Goal: Task Accomplishment & Management: Manage account settings

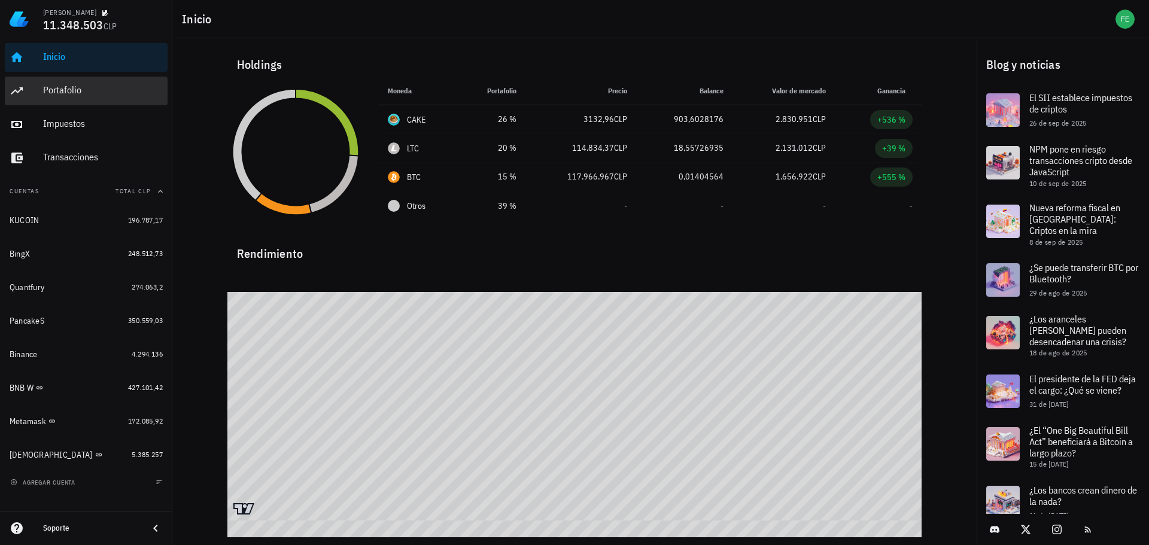
click at [81, 99] on div "Portafolio" at bounding box center [103, 90] width 120 height 27
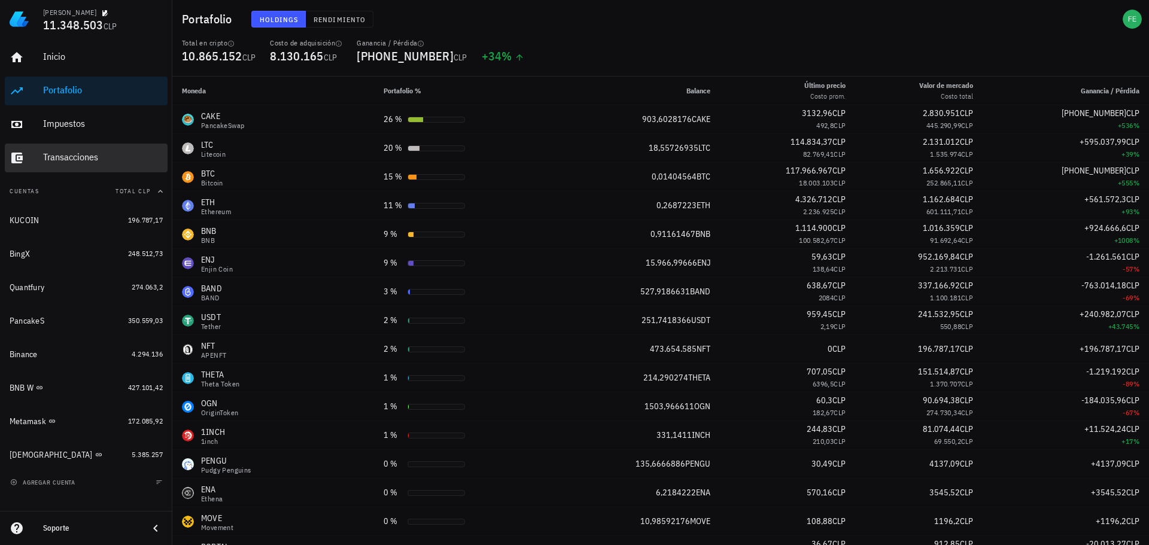
click at [66, 154] on div "Transacciones" at bounding box center [103, 156] width 120 height 11
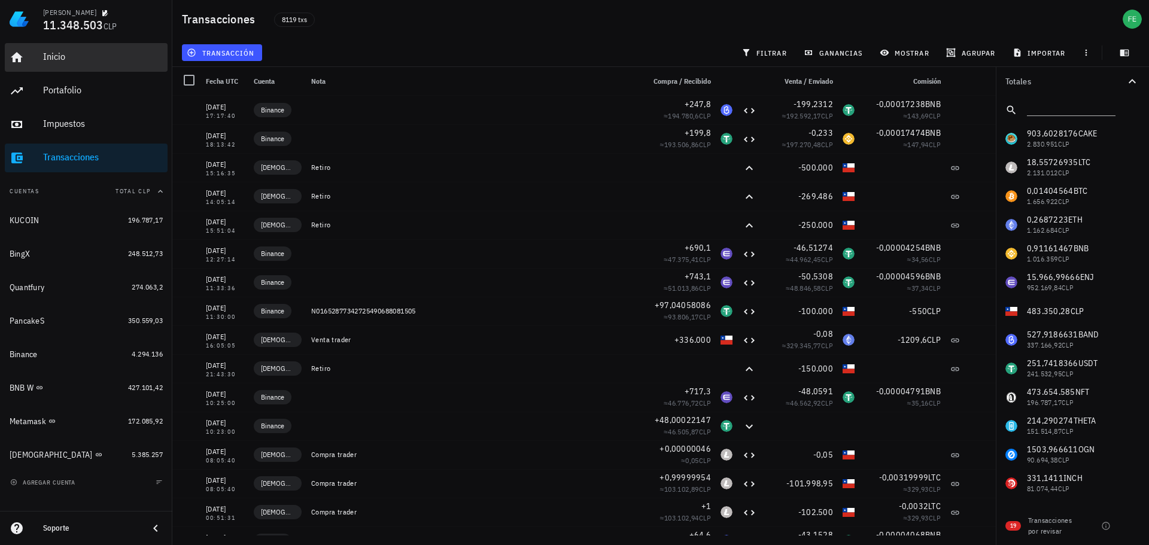
click at [75, 54] on div "Inicio" at bounding box center [103, 56] width 120 height 11
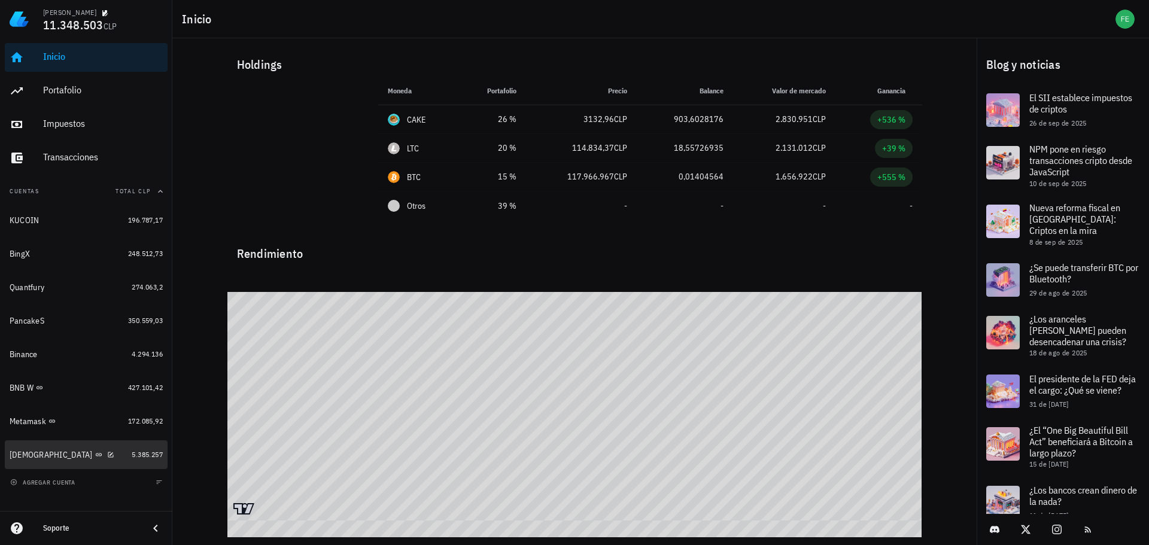
click at [99, 459] on div "[DEMOGRAPHIC_DATA]" at bounding box center [68, 455] width 117 height 11
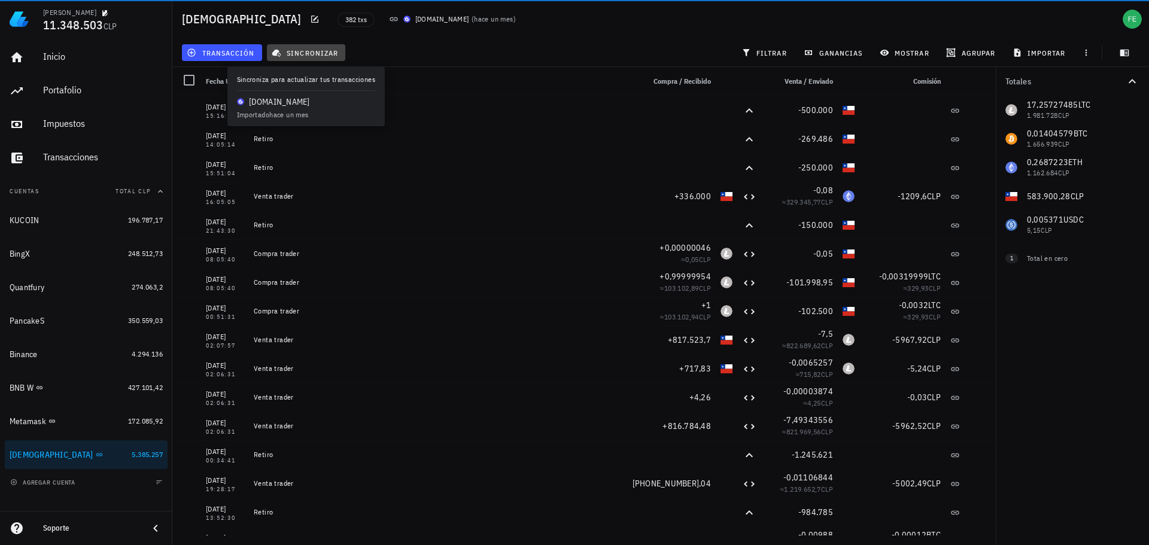
click at [296, 54] on span "sincronizar" at bounding box center [306, 53] width 64 height 10
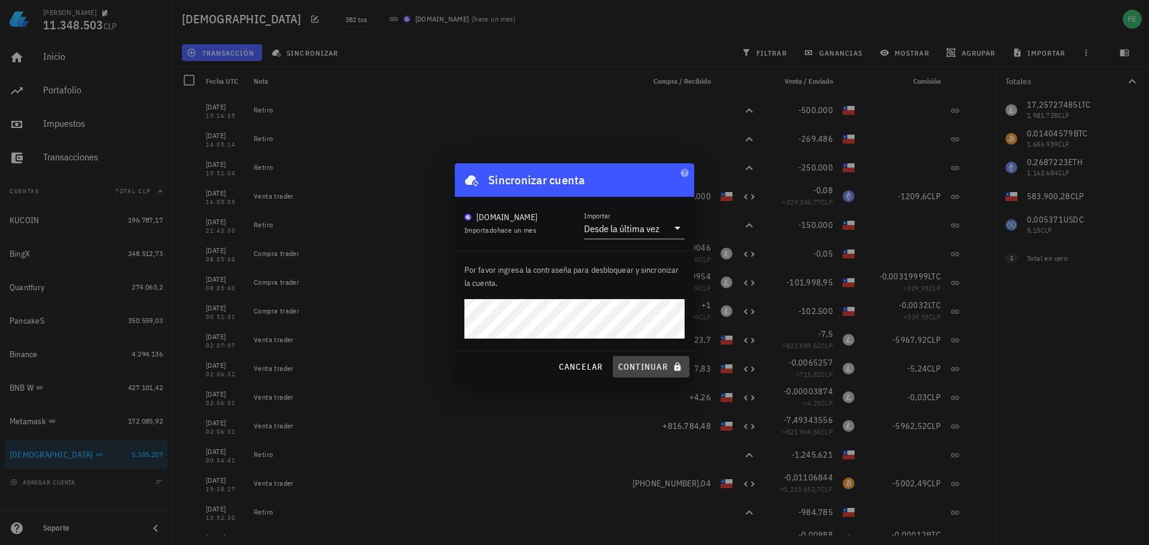
click at [664, 362] on span "continuar" at bounding box center [651, 367] width 67 height 11
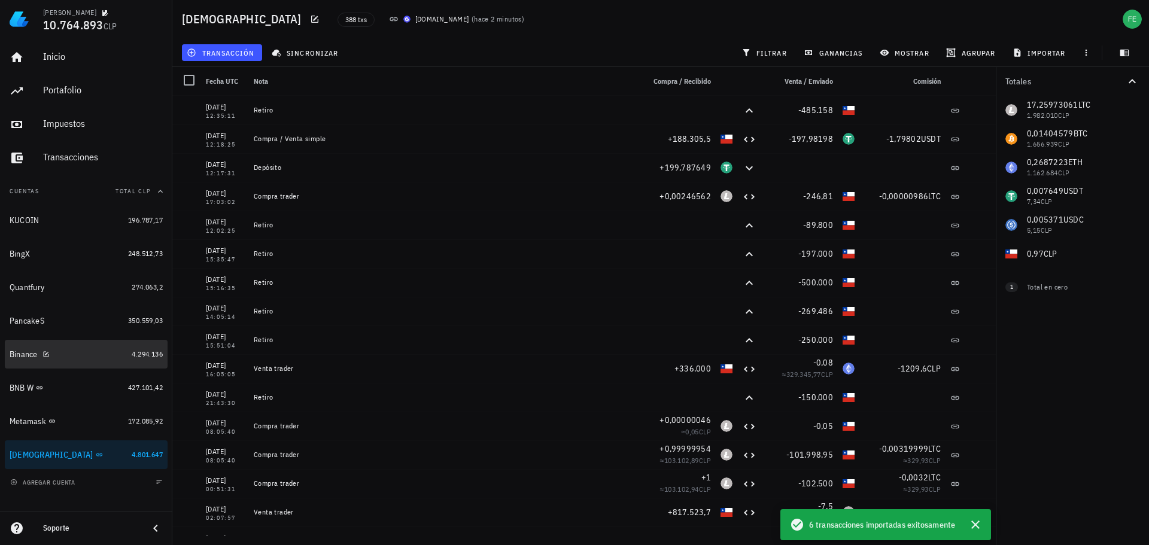
click at [90, 354] on div "Binance" at bounding box center [68, 354] width 117 height 11
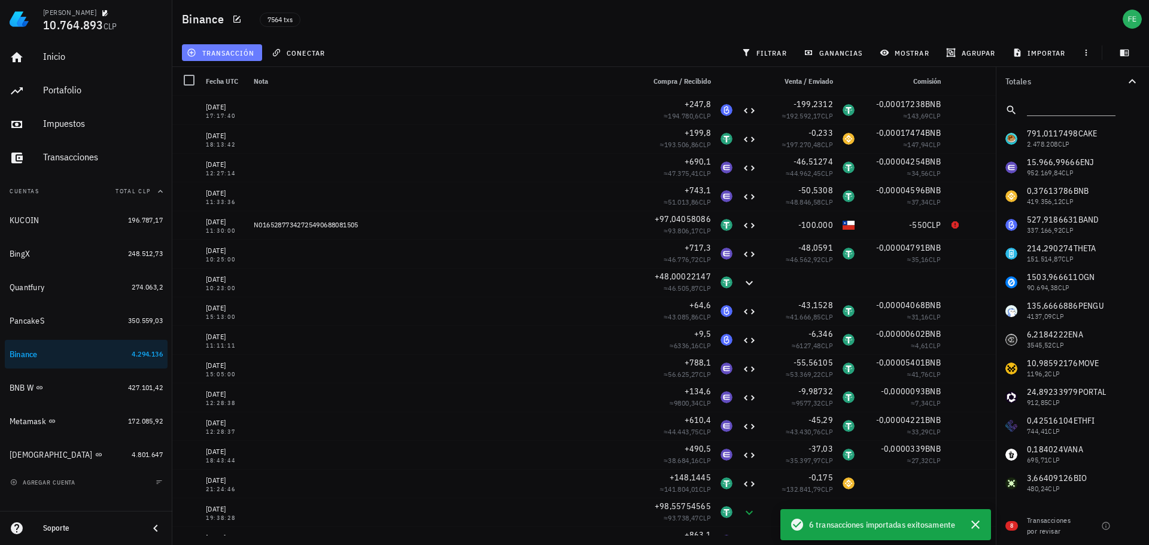
click at [220, 55] on span "transacción" at bounding box center [221, 53] width 65 height 10
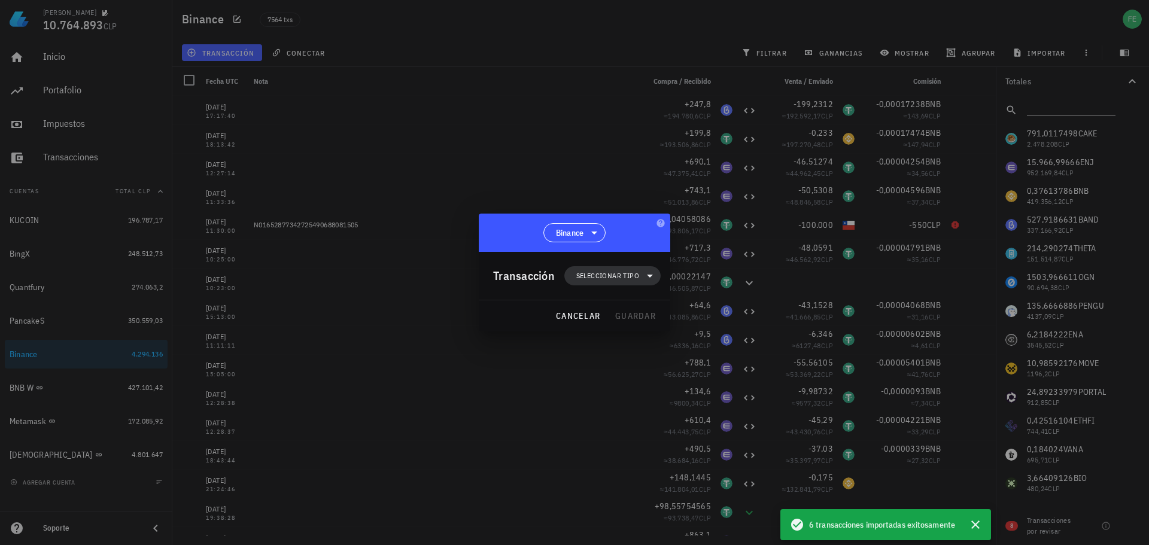
click at [611, 274] on span "Seleccionar tipo" at bounding box center [607, 276] width 63 height 12
click at [626, 375] on div "Transferencia" at bounding box center [619, 377] width 47 height 10
click at [730, 409] on div "Retiro" at bounding box center [743, 405] width 71 height 10
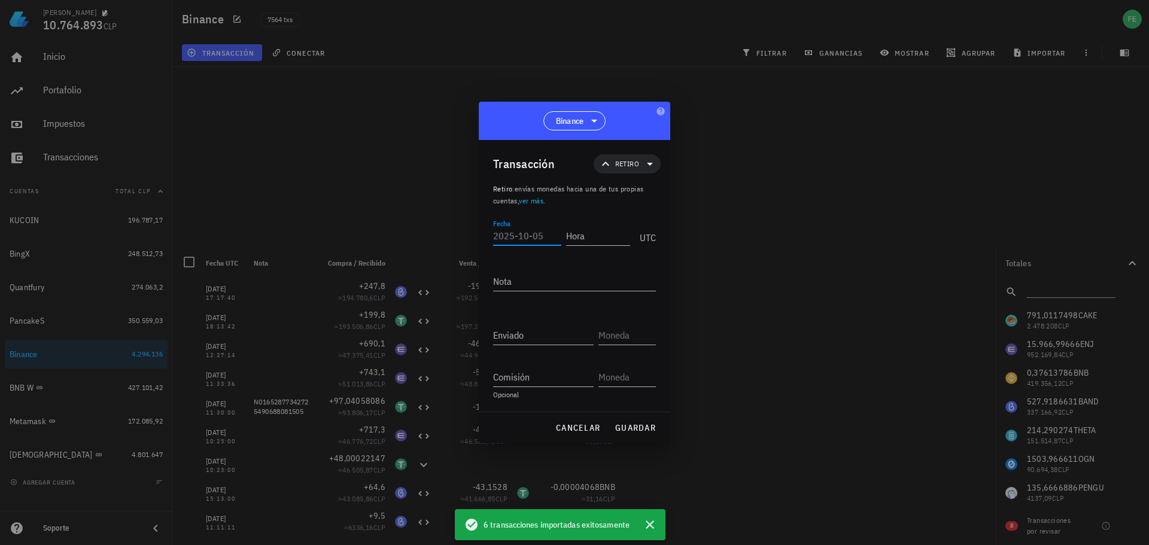
click at [518, 232] on input "Fecha" at bounding box center [527, 235] width 68 height 19
paste input "[DATE]"
type input "[DATE]"
click at [584, 236] on input "Hora" at bounding box center [597, 235] width 66 height 19
paste input "09:14:"
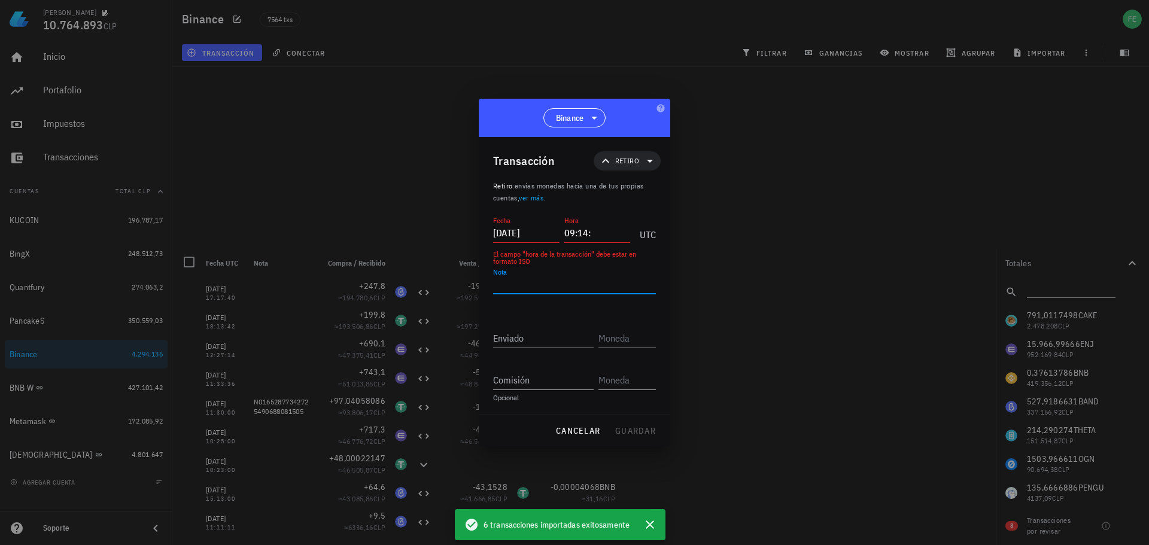
click at [540, 231] on input "[DATE]" at bounding box center [526, 232] width 66 height 19
click at [599, 227] on input "09:14:" at bounding box center [597, 232] width 66 height 19
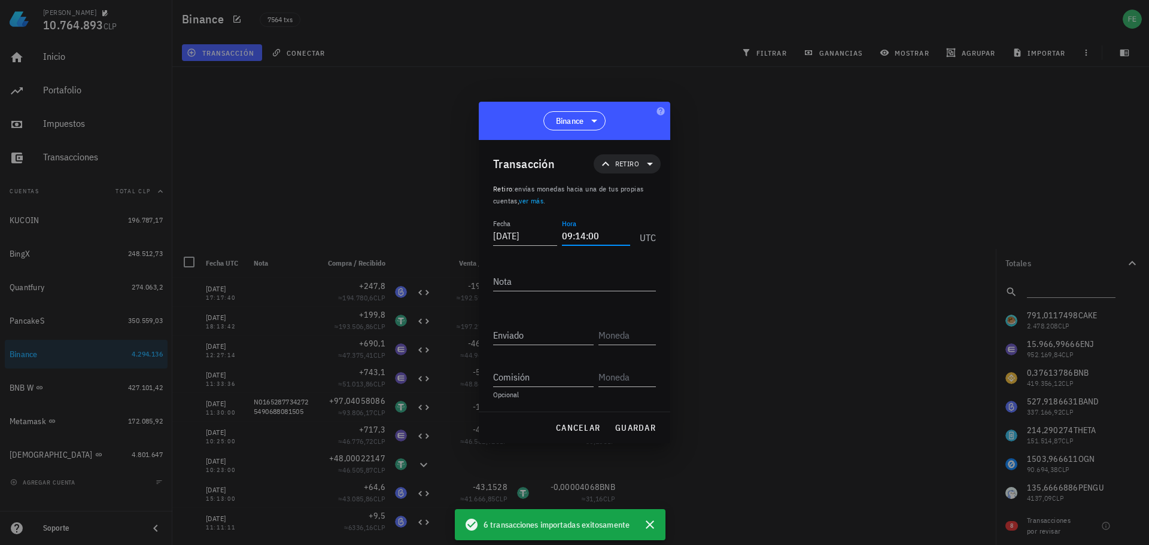
type input "09:14:00"
click at [567, 334] on input "Enviado" at bounding box center [543, 335] width 101 height 19
click at [505, 338] on input "Enviado" at bounding box center [543, 335] width 101 height 19
paste input "199,787649"
type input "199,787649"
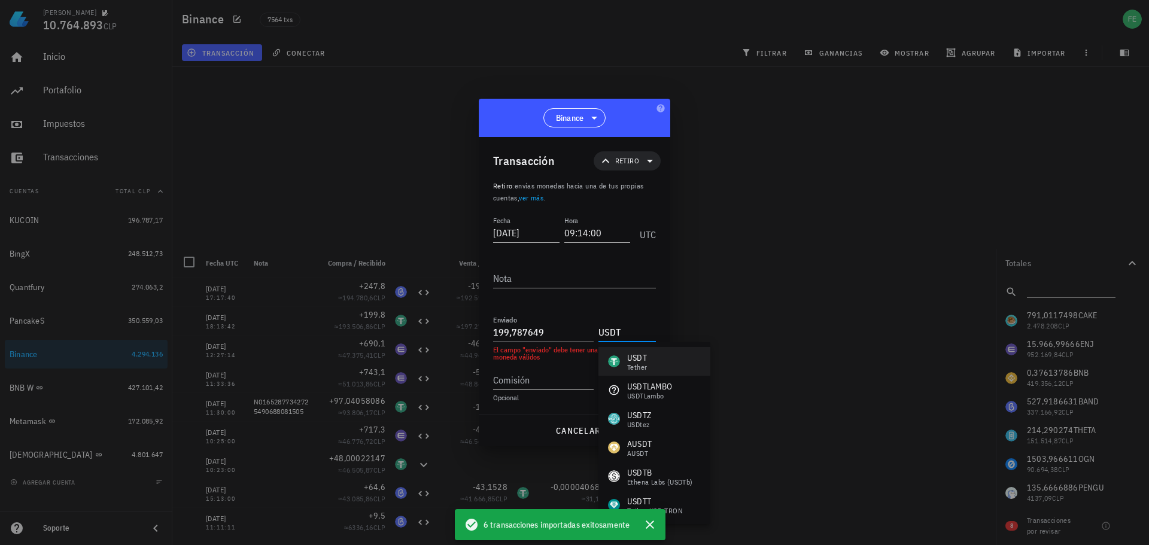
click at [647, 358] on div "USDT" at bounding box center [637, 358] width 20 height 12
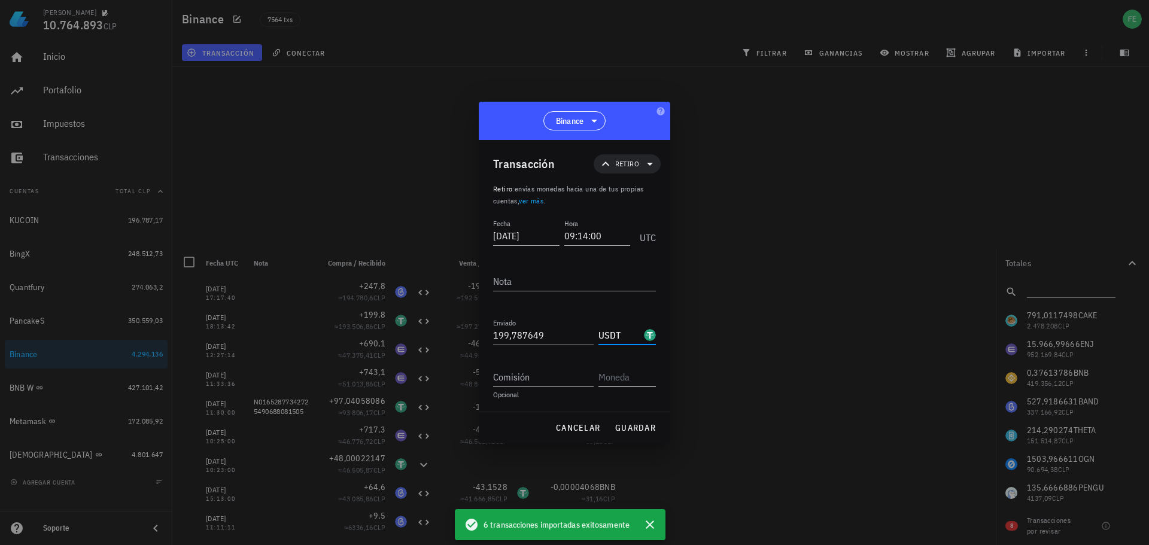
type input "USDT"
click at [566, 378] on input "Comisión" at bounding box center [543, 377] width 101 height 19
paste input "0,6"
type input "0,6"
click at [620, 377] on input "text" at bounding box center [626, 377] width 55 height 19
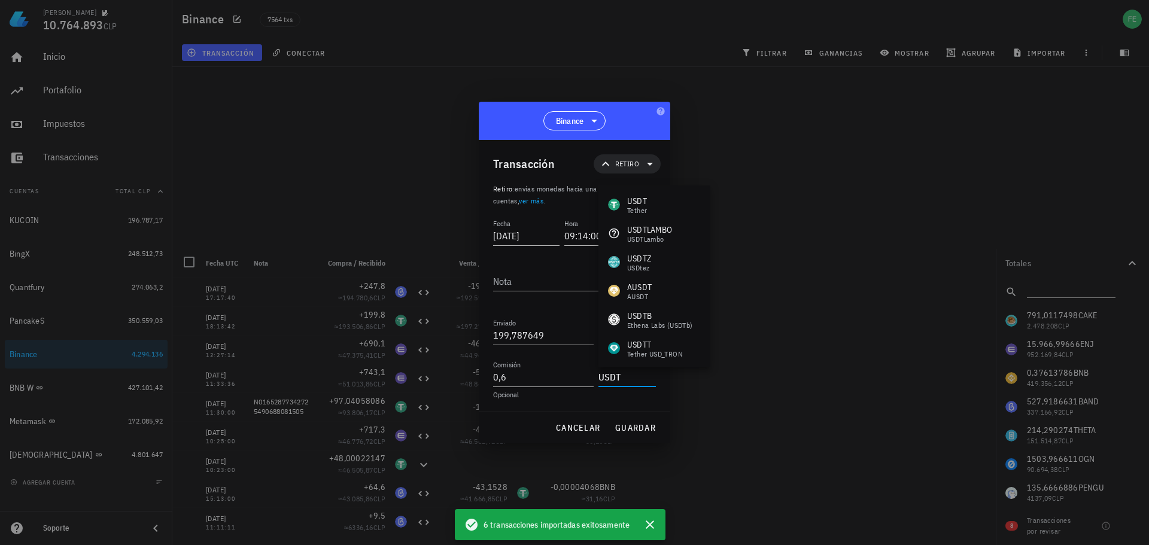
type input "USDT"
click at [501, 423] on div "cancelar guardar" at bounding box center [575, 427] width 192 height 31
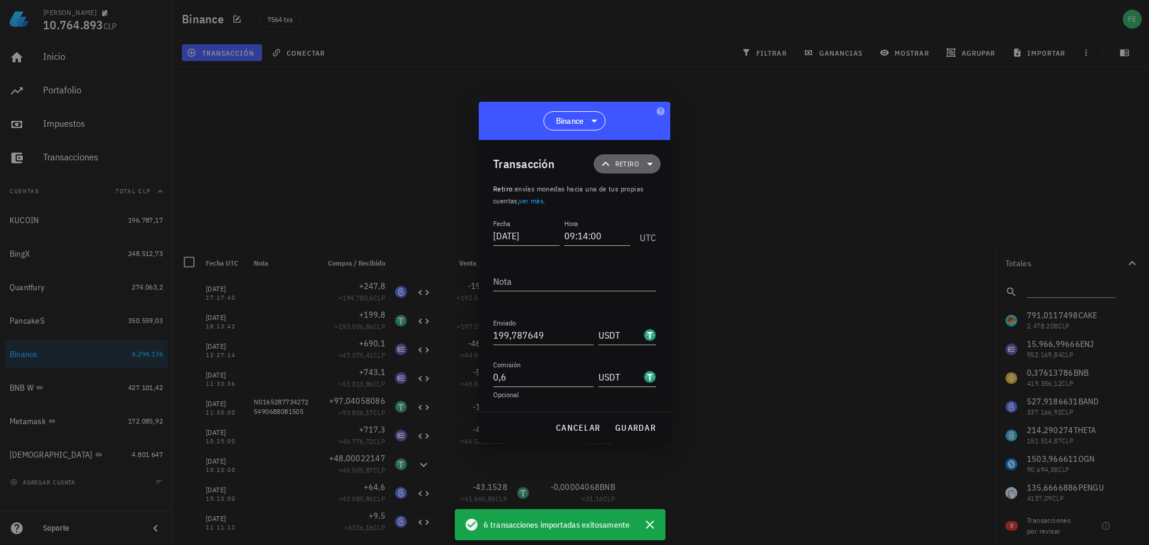
click at [627, 163] on span "Retiro" at bounding box center [627, 164] width 24 height 12
click at [633, 423] on span "guardar" at bounding box center [635, 428] width 41 height 11
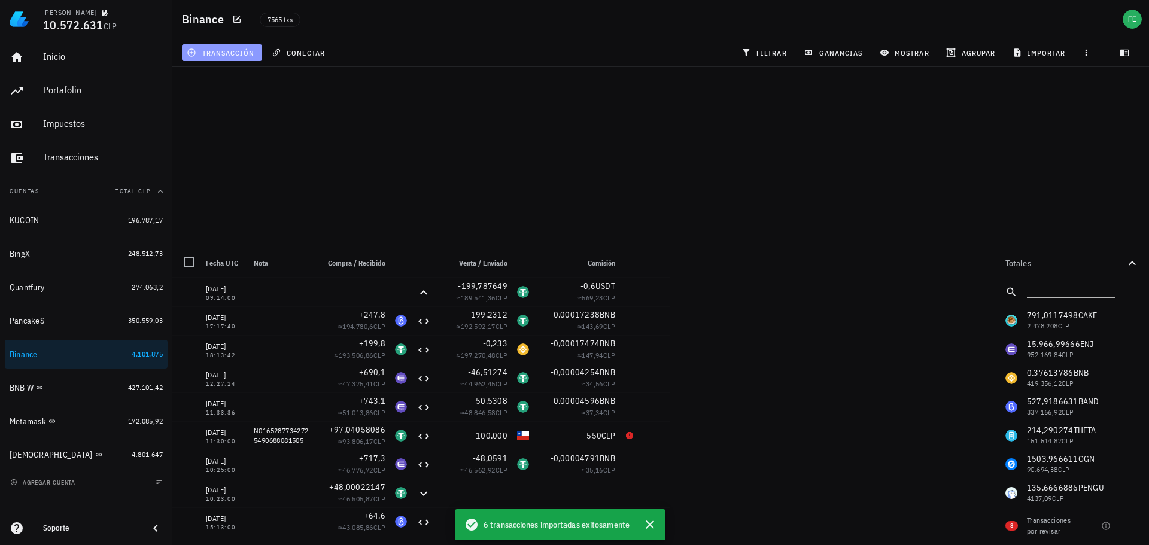
click at [224, 50] on span "transacción" at bounding box center [221, 53] width 65 height 10
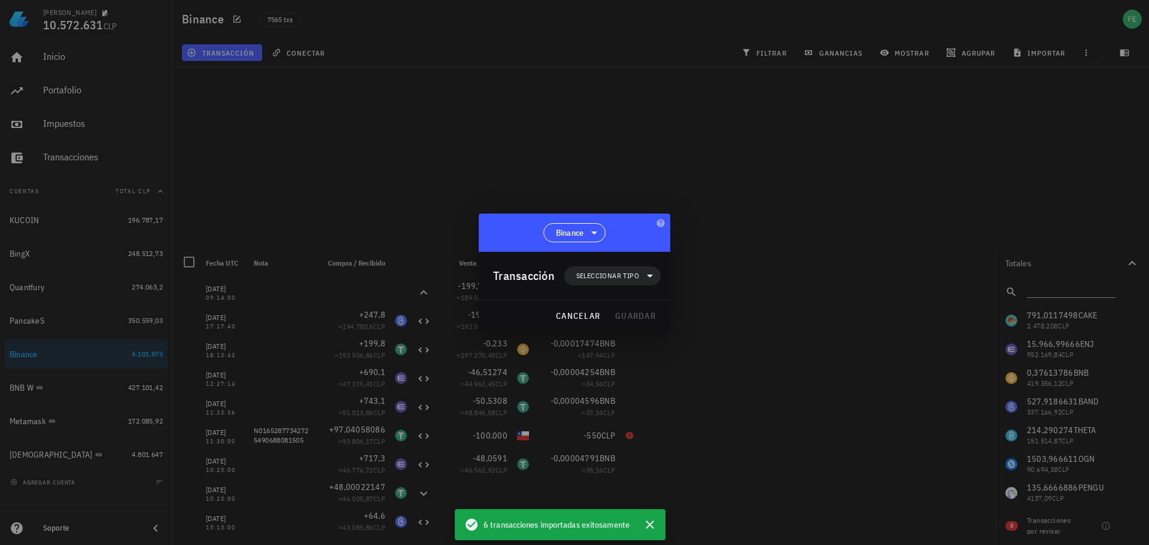
click at [60, 320] on div at bounding box center [574, 272] width 1149 height 545
click at [57, 317] on div at bounding box center [574, 272] width 1149 height 545
click at [746, 264] on div at bounding box center [574, 272] width 1149 height 545
click at [595, 310] on button "cancelar" at bounding box center [578, 316] width 54 height 22
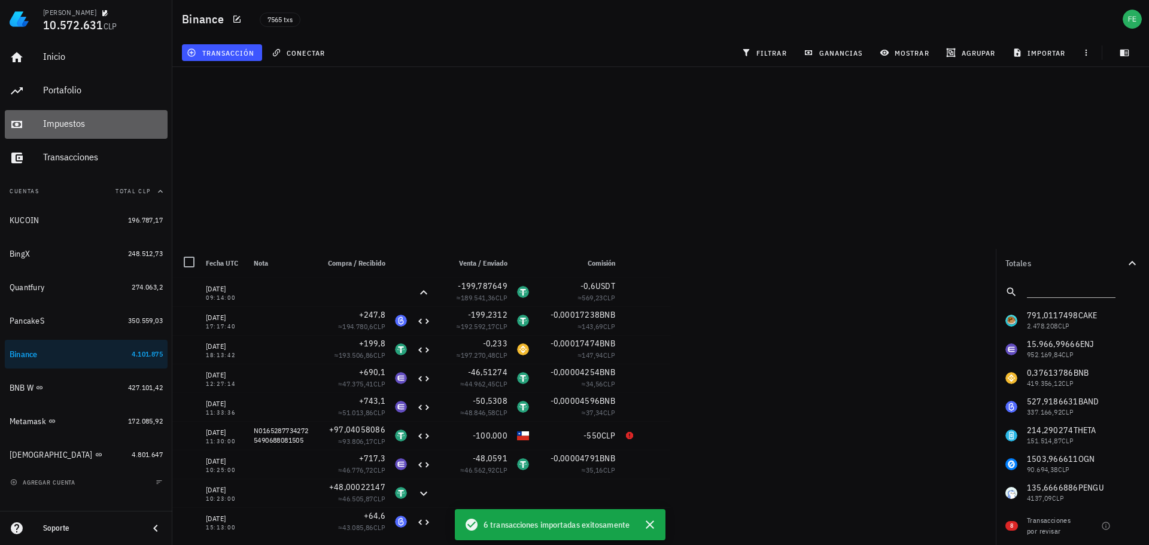
click at [60, 129] on div "Impuestos" at bounding box center [103, 123] width 120 height 11
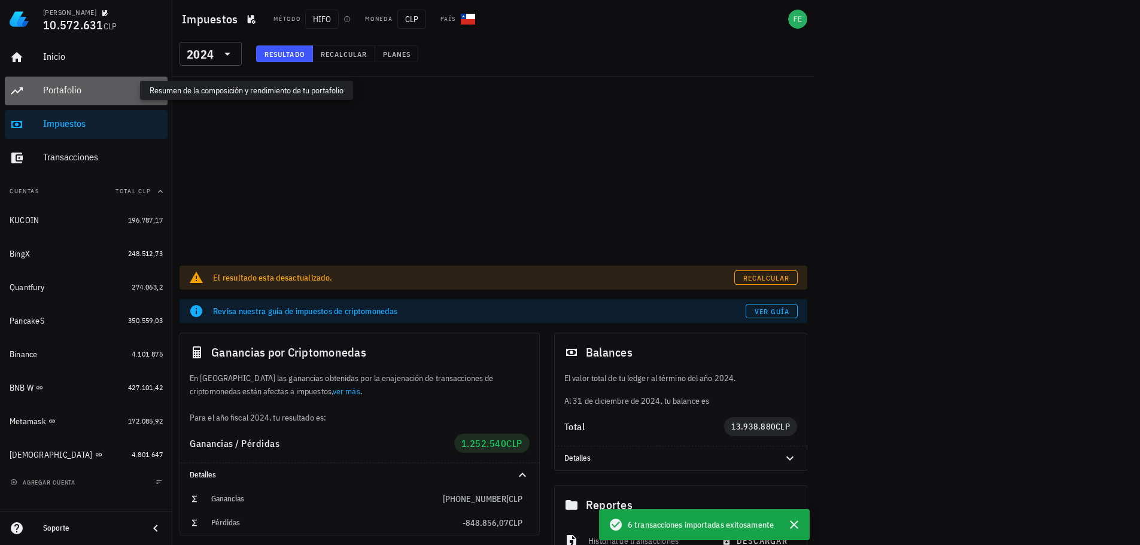
click at [77, 87] on div "Portafolio" at bounding box center [103, 89] width 120 height 11
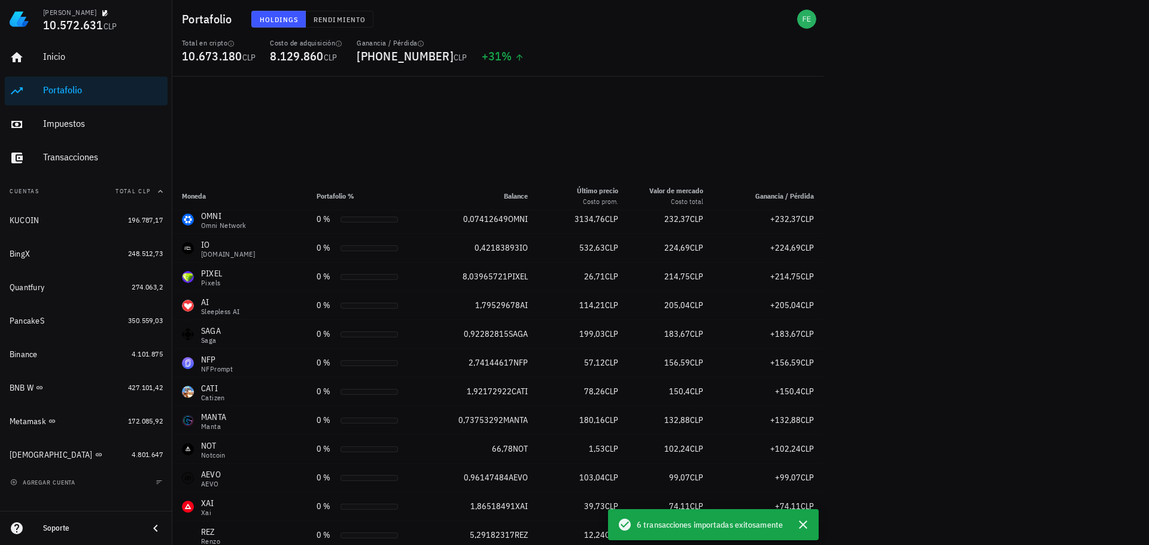
scroll to position [658, 0]
